Goal: Answer question/provide support

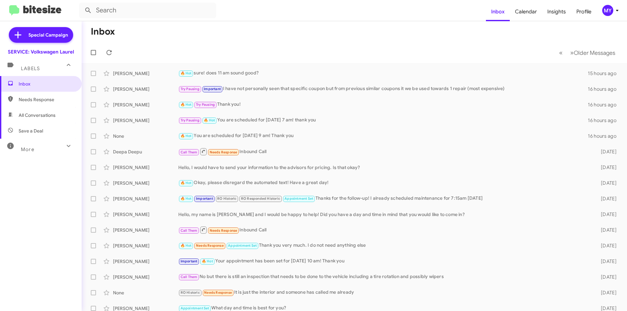
drag, startPoint x: 351, startPoint y: 35, endPoint x: 358, endPoint y: 33, distance: 7.5
click at [357, 33] on mat-toolbar-row "Inbox" at bounding box center [354, 31] width 545 height 21
click at [46, 100] on span "Needs Response" at bounding box center [46, 99] width 55 height 7
type input "in:needs-response"
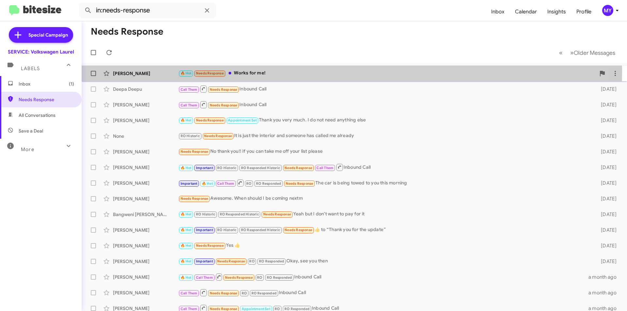
click at [243, 71] on div "🔥 Hot Needs Response Works for me!" at bounding box center [386, 74] width 417 height 8
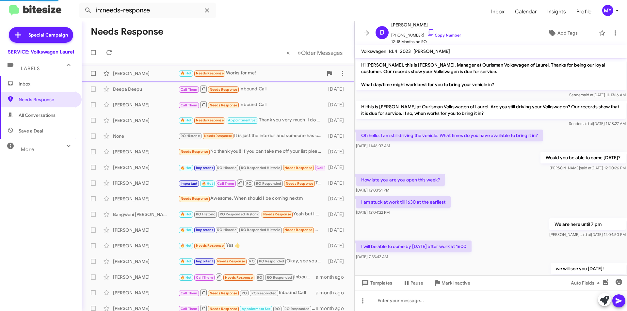
scroll to position [192, 0]
